Goal: Task Accomplishment & Management: Manage account settings

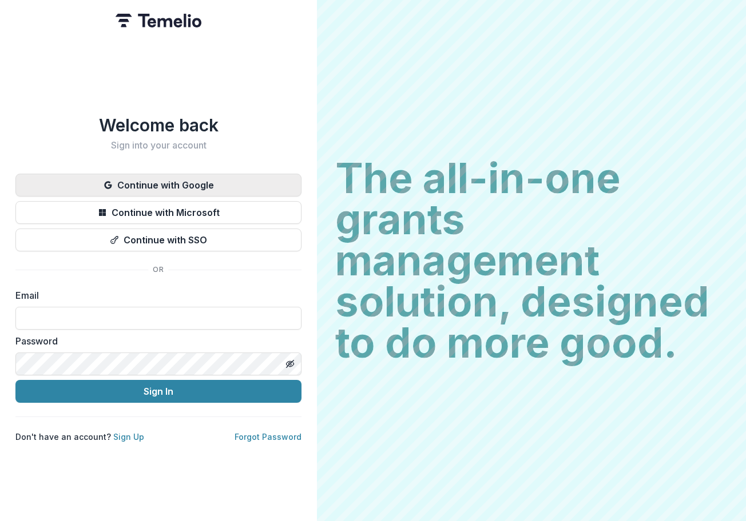
click at [54, 185] on button "Continue with Google" at bounding box center [158, 185] width 286 height 23
click at [241, 182] on button "Continue with Google" at bounding box center [158, 185] width 286 height 23
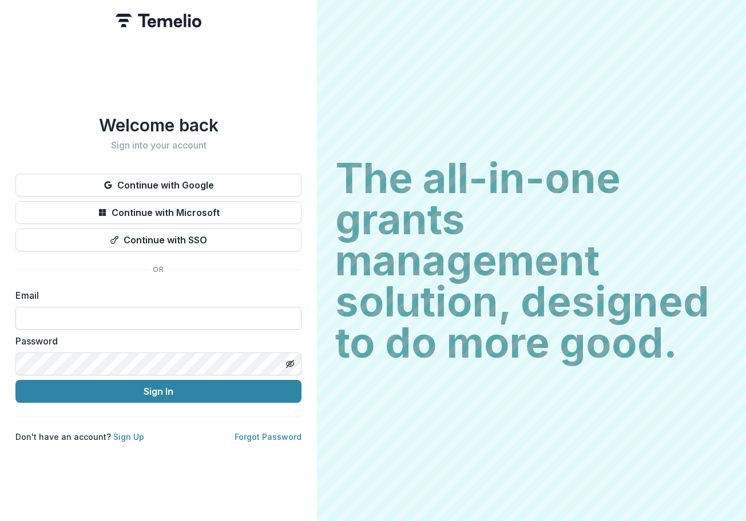
click at [181, 317] on input at bounding box center [158, 318] width 286 height 23
type input "**********"
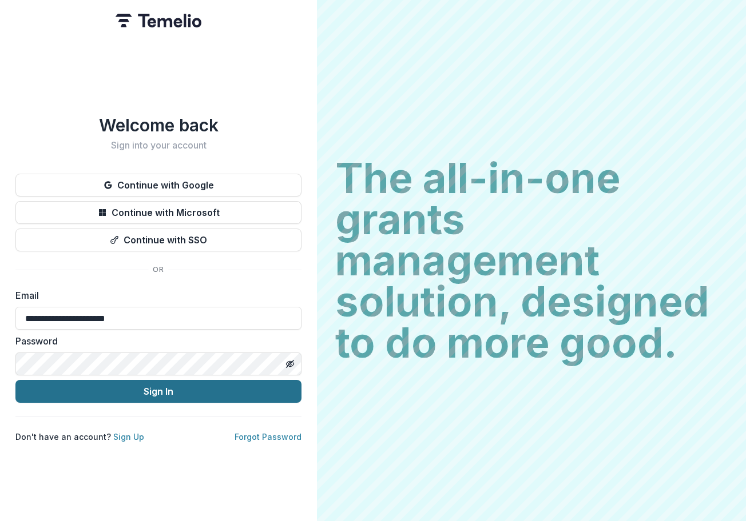
click at [193, 392] on button "Sign In" at bounding box center [158, 391] width 286 height 23
click at [196, 384] on button "Sign In" at bounding box center [158, 391] width 286 height 23
click at [194, 390] on button "Sign In" at bounding box center [158, 391] width 286 height 23
